Goal: Book appointment/travel/reservation

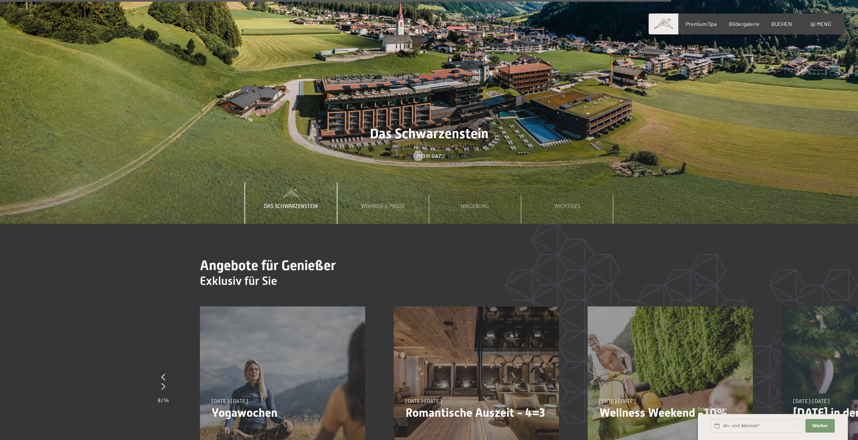
scroll to position [3101, 0]
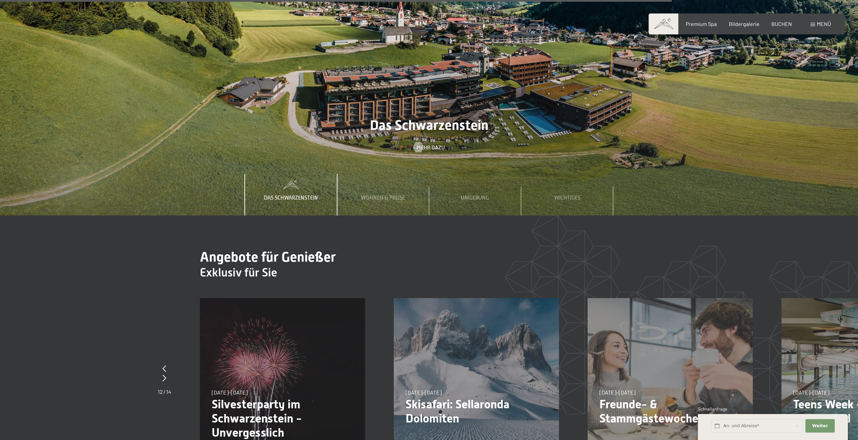
click at [170, 364] on div at bounding box center [164, 368] width 13 height 9
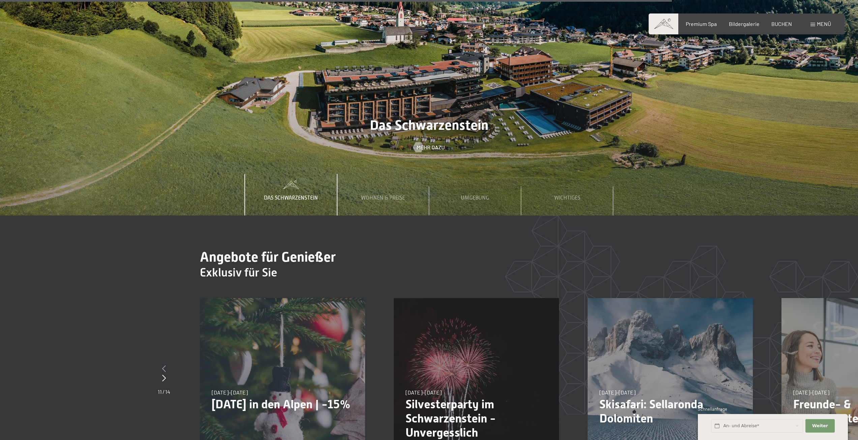
click at [167, 364] on div at bounding box center [164, 368] width 12 height 9
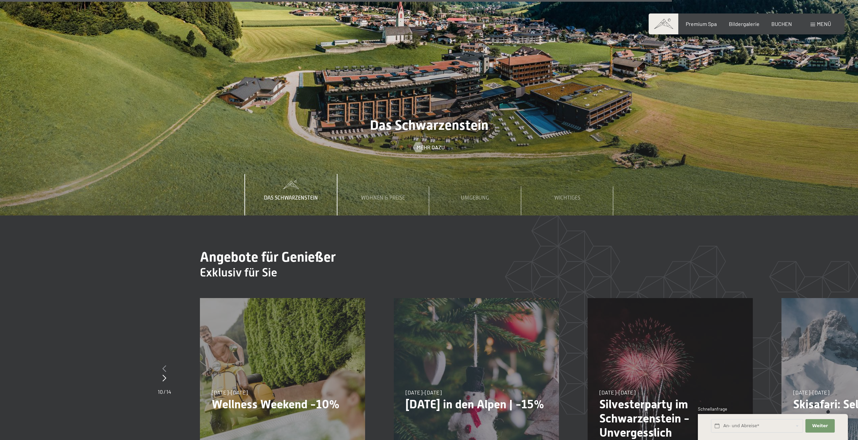
click at [165, 365] on icon at bounding box center [164, 368] width 4 height 7
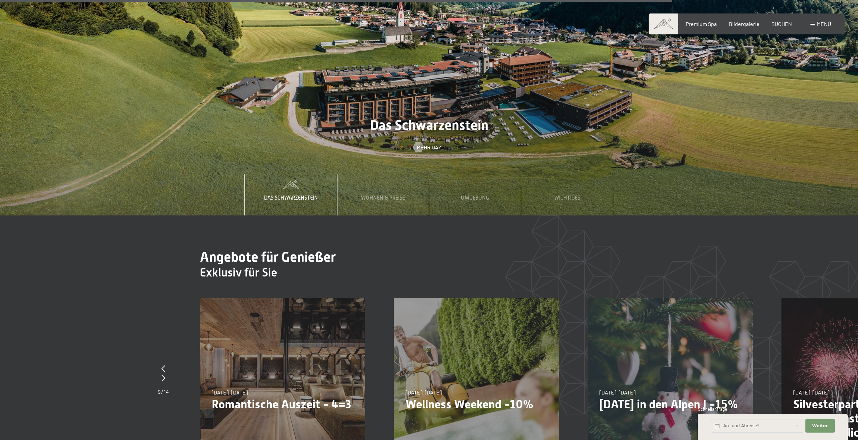
click at [296, 324] on div "09.11.–05.12.2025 08.12.–19.12.2025 11.01.–23.01.2026 08.03.–27.03.2026 29.03.–…" at bounding box center [282, 380] width 165 height 165
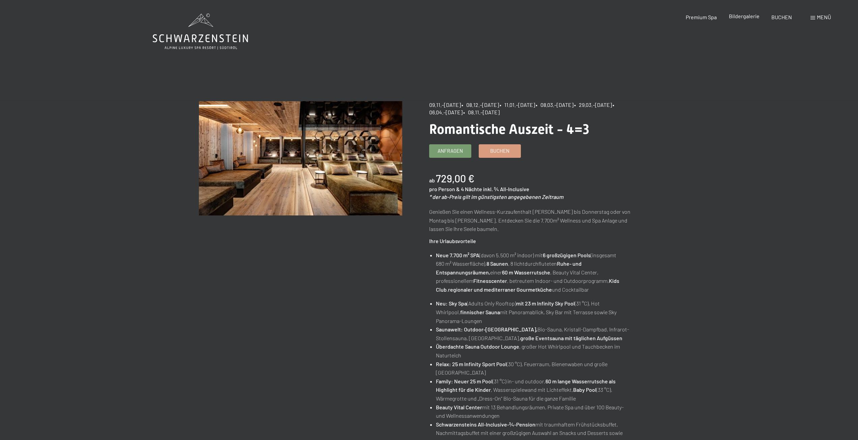
click at [748, 17] on span "Bildergalerie" at bounding box center [744, 16] width 31 height 6
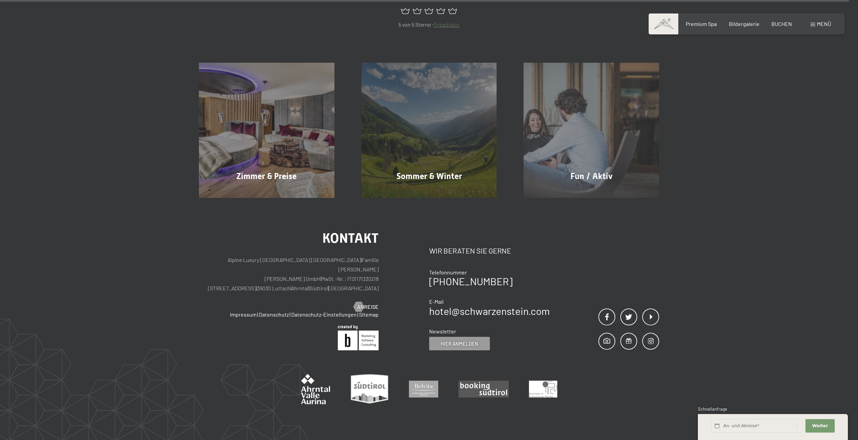
scroll to position [8513, 0]
